Goal: Task Accomplishment & Management: Manage account settings

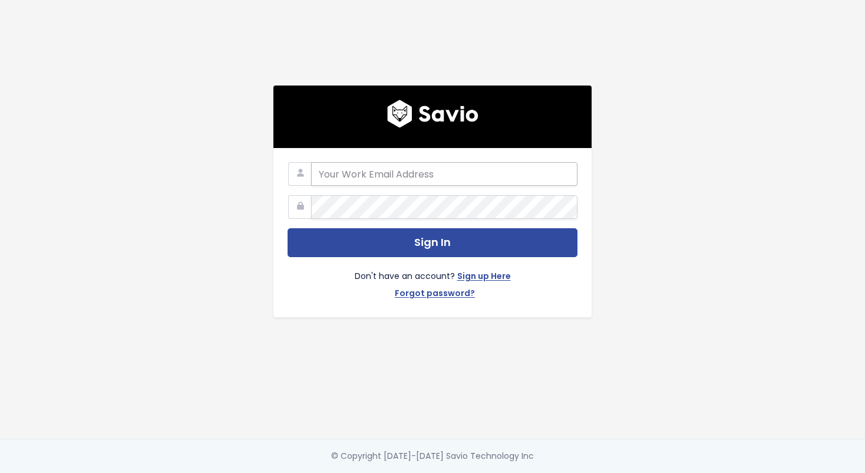
click at [460, 181] on input "email" at bounding box center [444, 174] width 266 height 24
click at [443, 220] on form "Sign In Don't have an account? Sign up Here Forgot password?" at bounding box center [433, 232] width 290 height 141
click at [450, 173] on input "email" at bounding box center [444, 174] width 266 height 24
type input "jeremi.jak@zowie.ai"
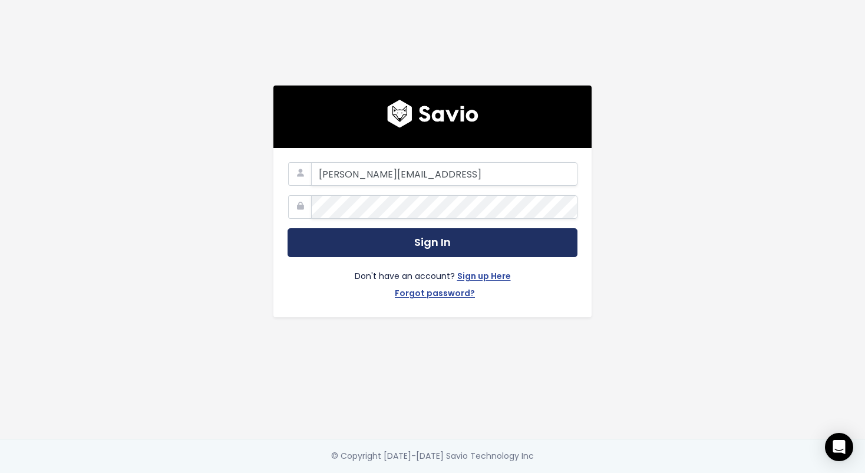
click at [415, 240] on button "Sign In" at bounding box center [433, 242] width 290 height 29
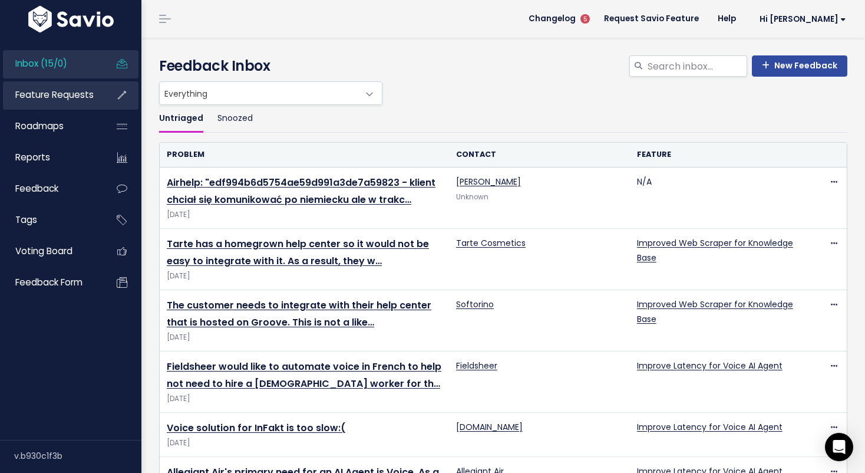
click at [55, 93] on span "Feature Requests" at bounding box center [54, 94] width 78 height 12
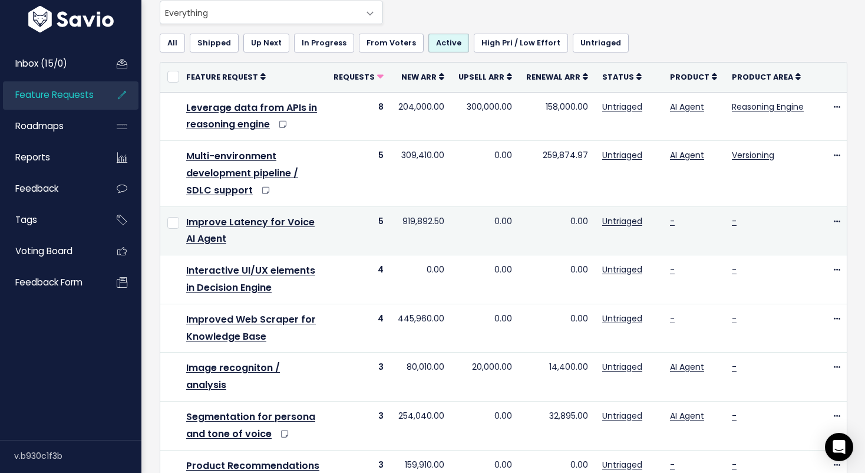
scroll to position [107, 0]
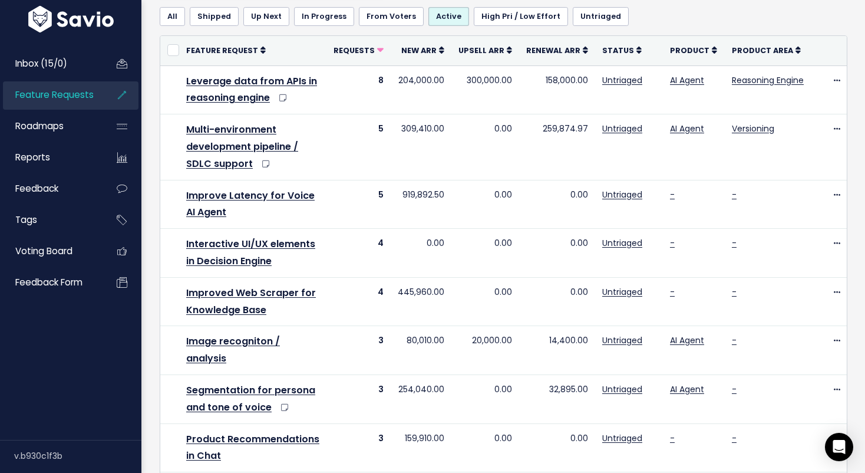
click at [124, 391] on div "Inbox (15/0) Feature Requests Roadmaps Reports" at bounding box center [70, 237] width 141 height 404
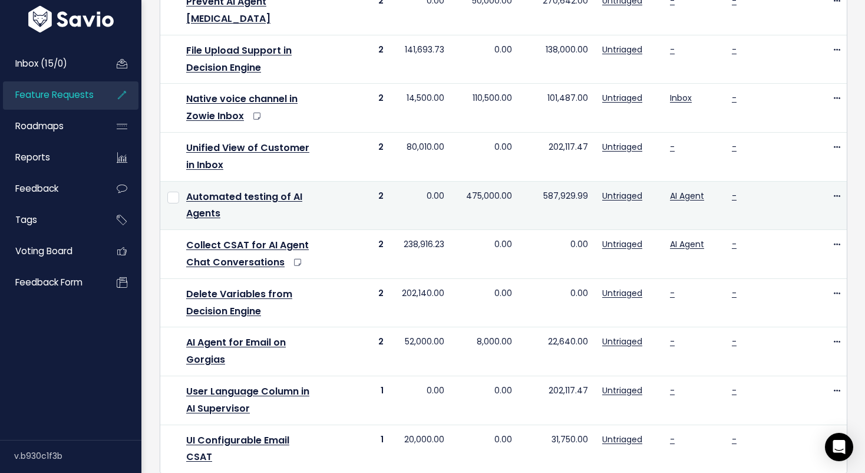
scroll to position [719, 0]
